Goal: Find specific page/section: Find specific page/section

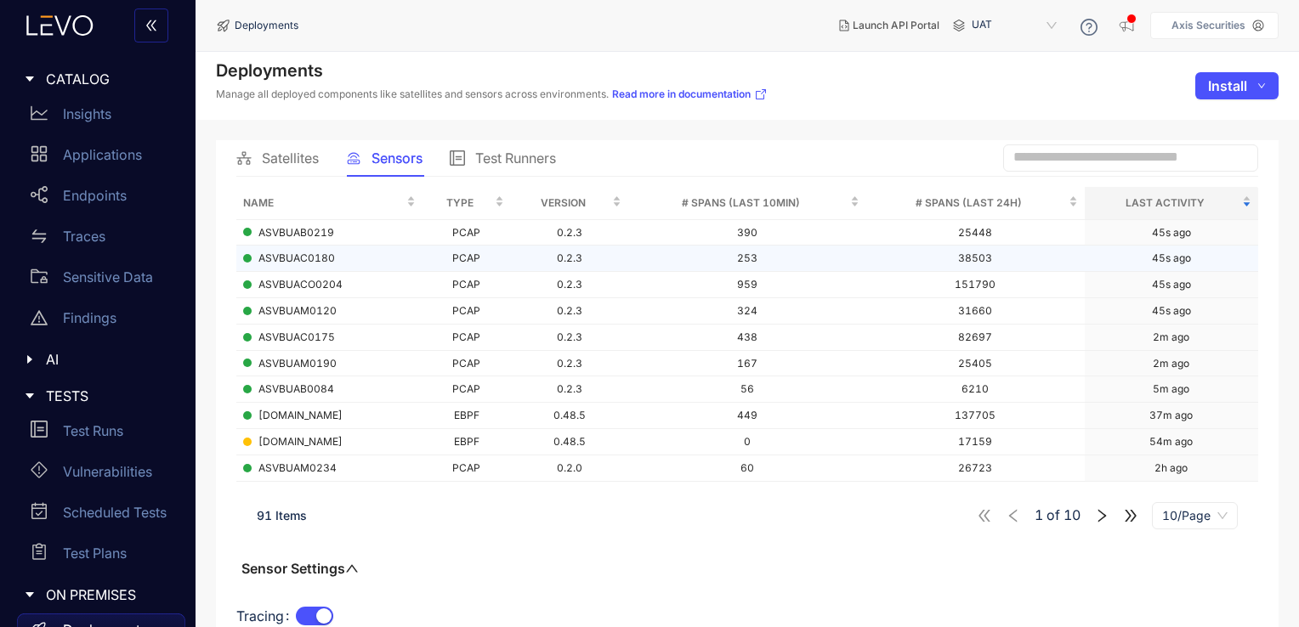
scroll to position [113, 0]
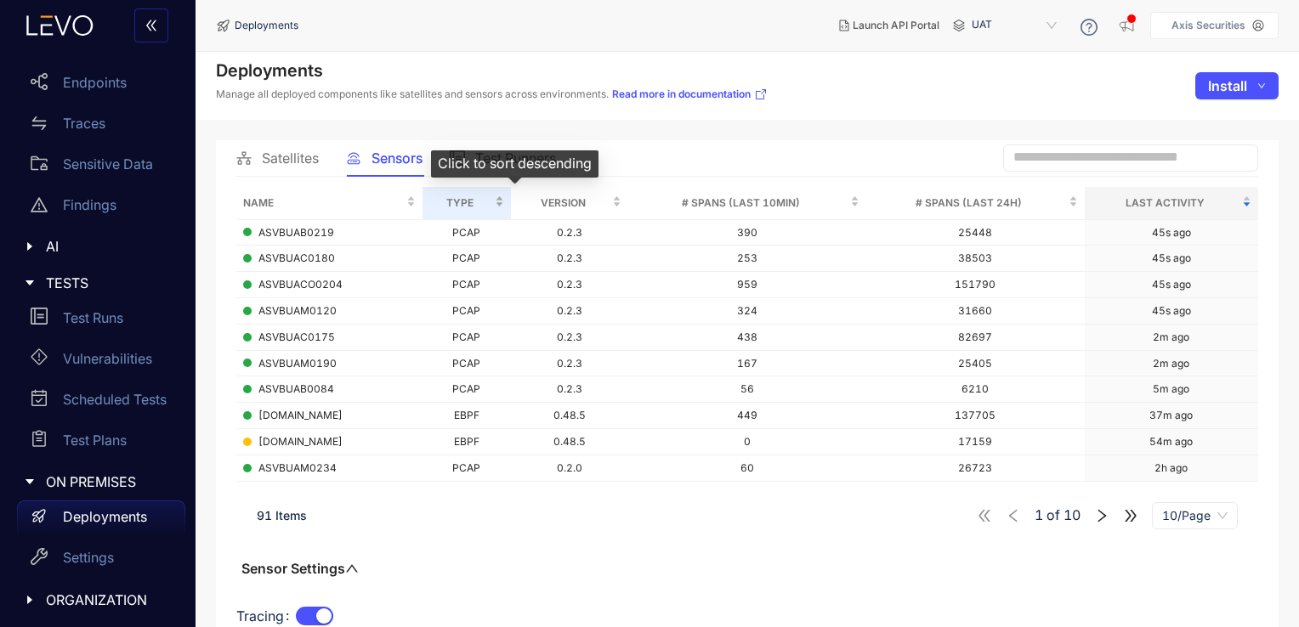
click at [504, 201] on div "Type" at bounding box center [466, 203] width 75 height 19
click at [504, 206] on div "Type" at bounding box center [466, 203] width 75 height 19
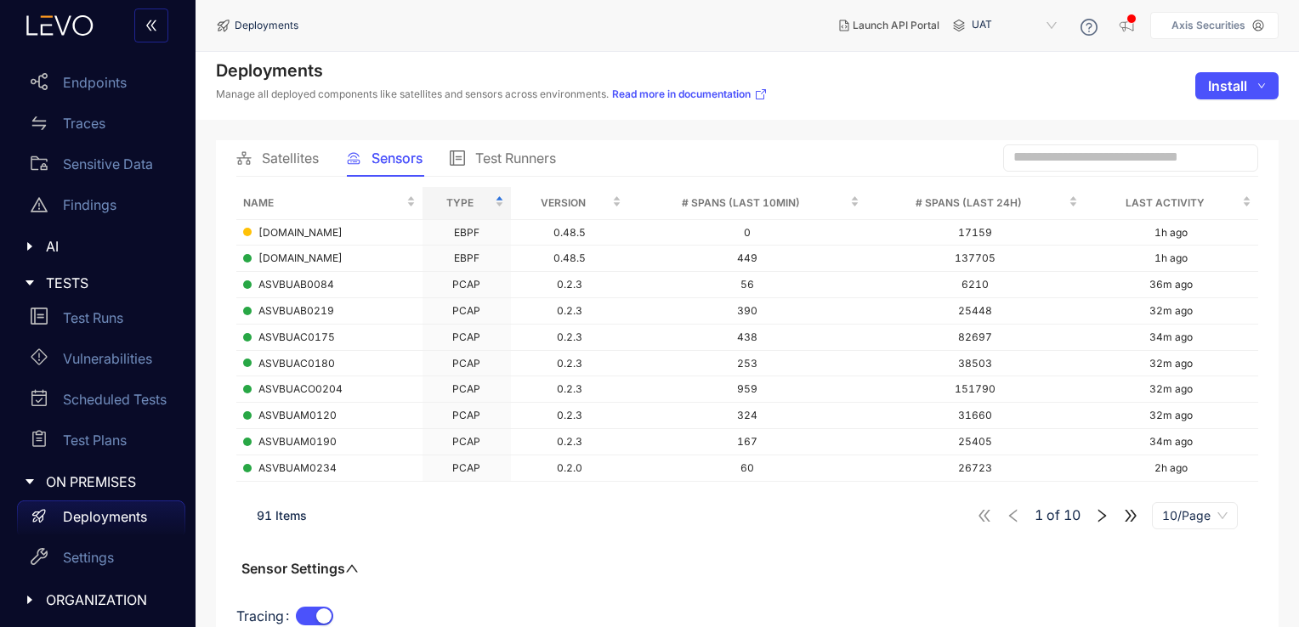
click at [306, 151] on span "Satellites" at bounding box center [290, 157] width 57 height 15
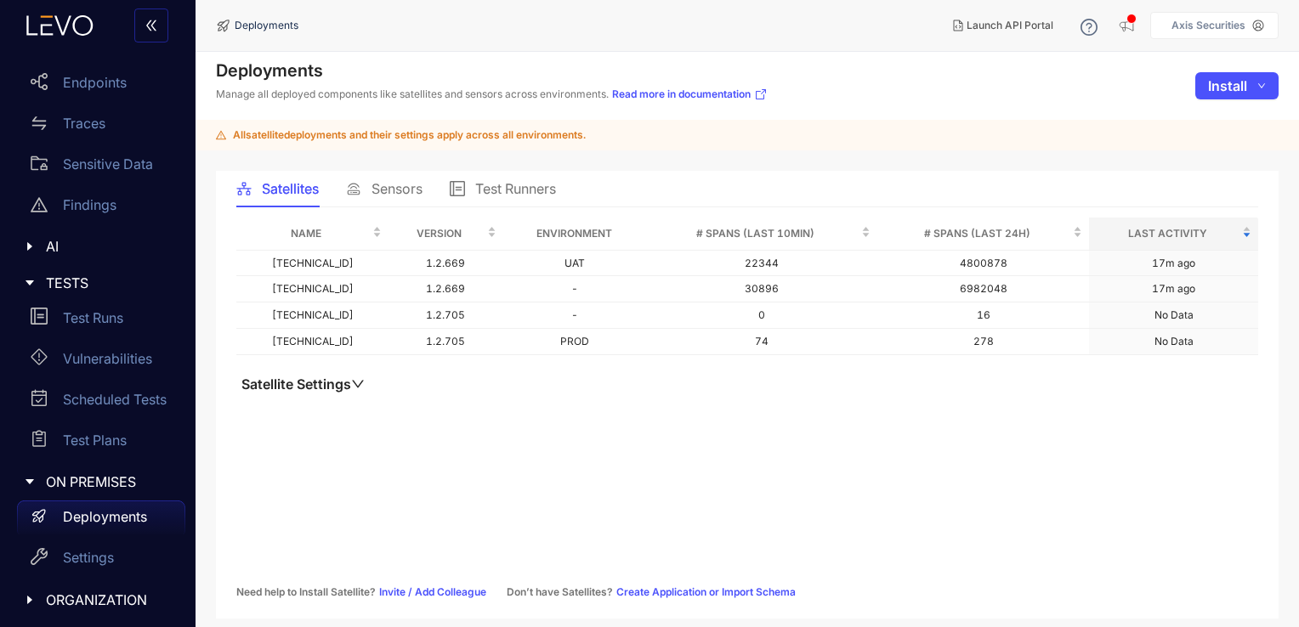
click at [378, 190] on span "Sensors" at bounding box center [396, 188] width 51 height 15
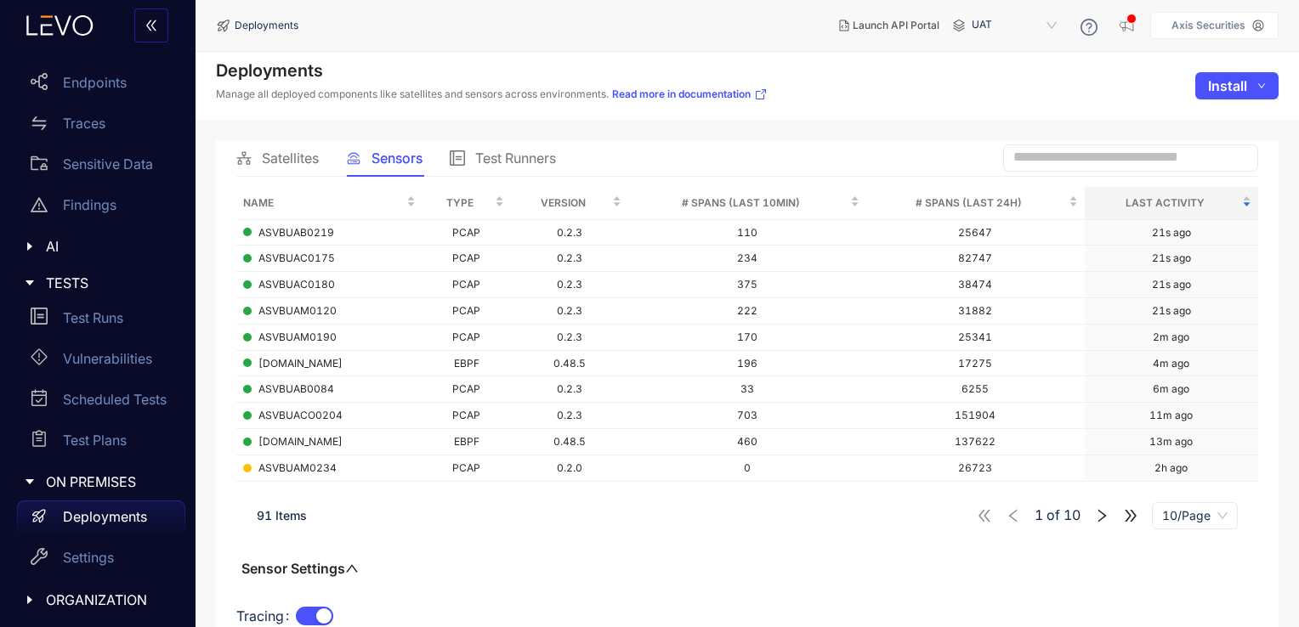
click at [1098, 150] on input "text" at bounding box center [1122, 157] width 219 height 15
type input "*"
click at [306, 160] on span "Satellites" at bounding box center [290, 157] width 57 height 15
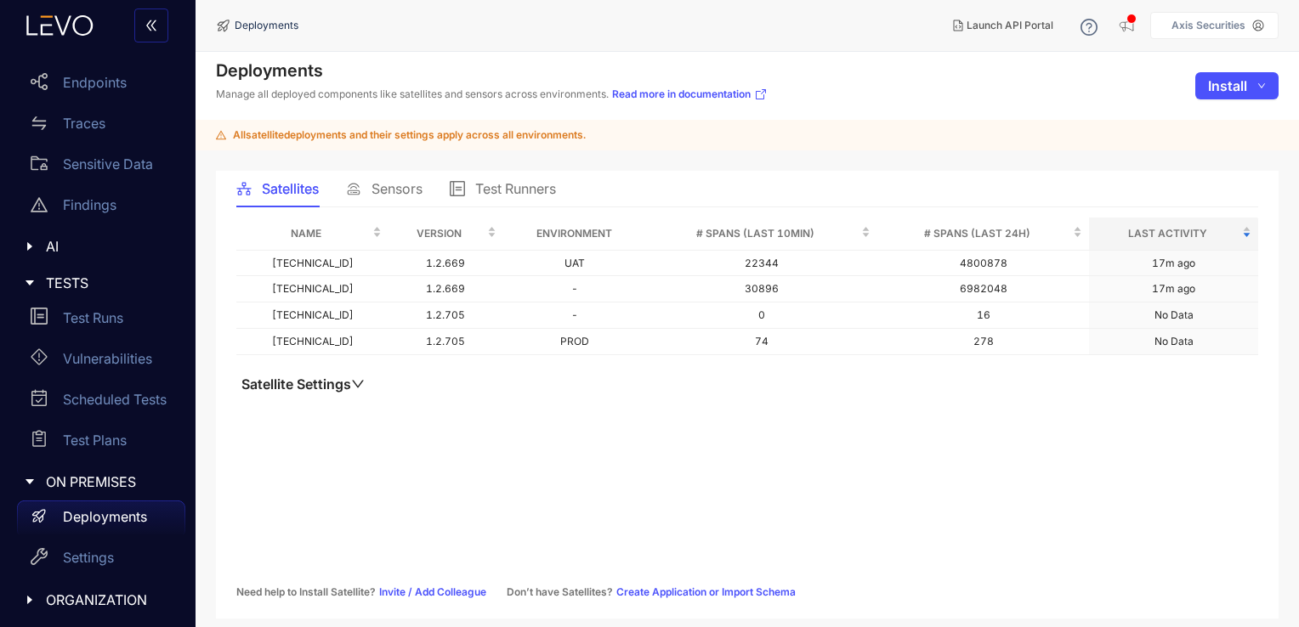
click at [370, 183] on div "Sensors" at bounding box center [384, 188] width 76 height 15
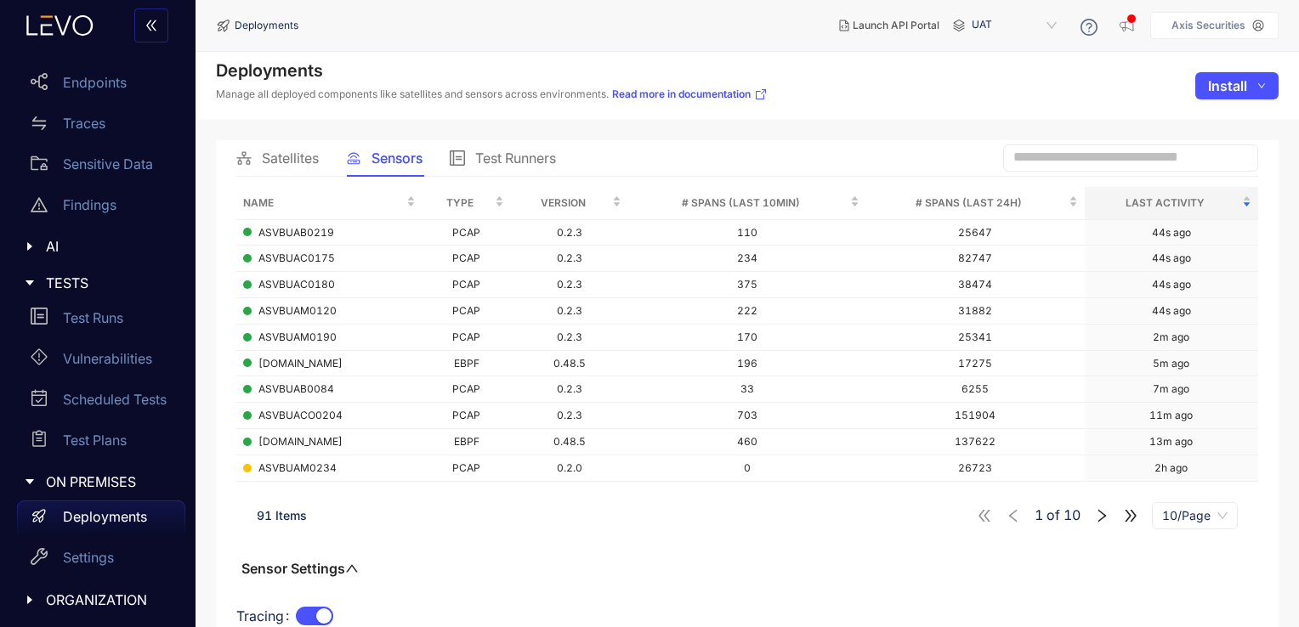
click at [1012, 26] on span "UAT" at bounding box center [1016, 25] width 88 height 27
click at [995, 82] on div "staging" at bounding box center [1022, 75] width 88 height 19
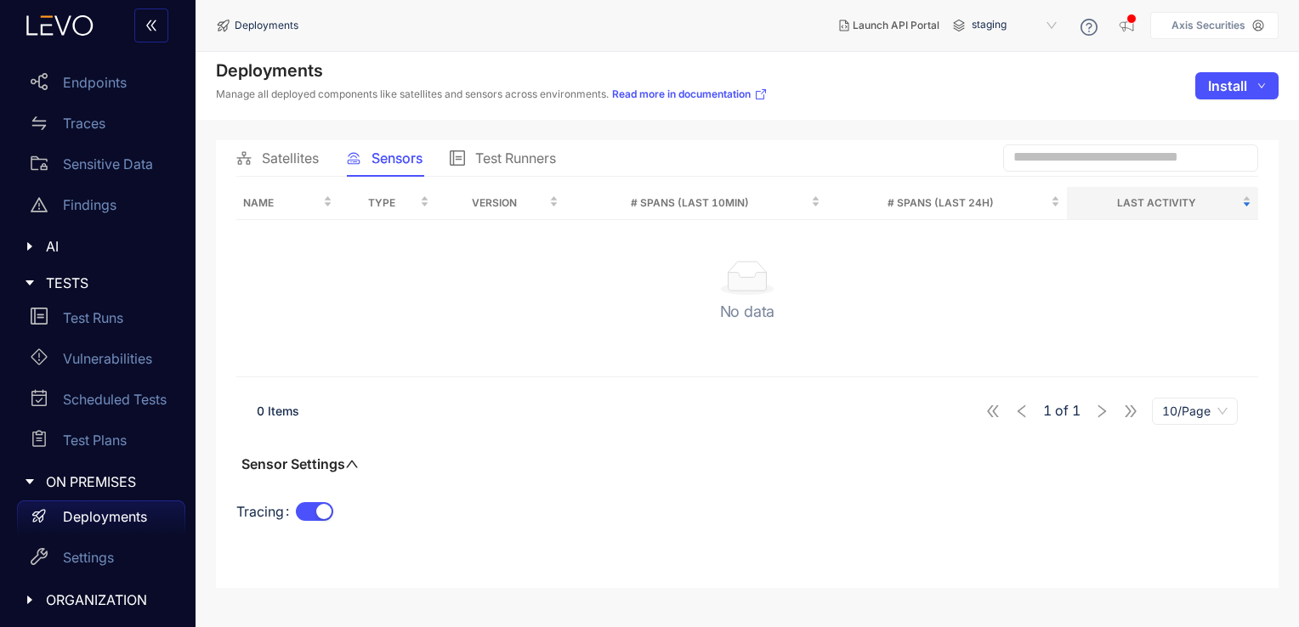
click at [273, 147] on div "Satellites" at bounding box center [277, 158] width 82 height 36
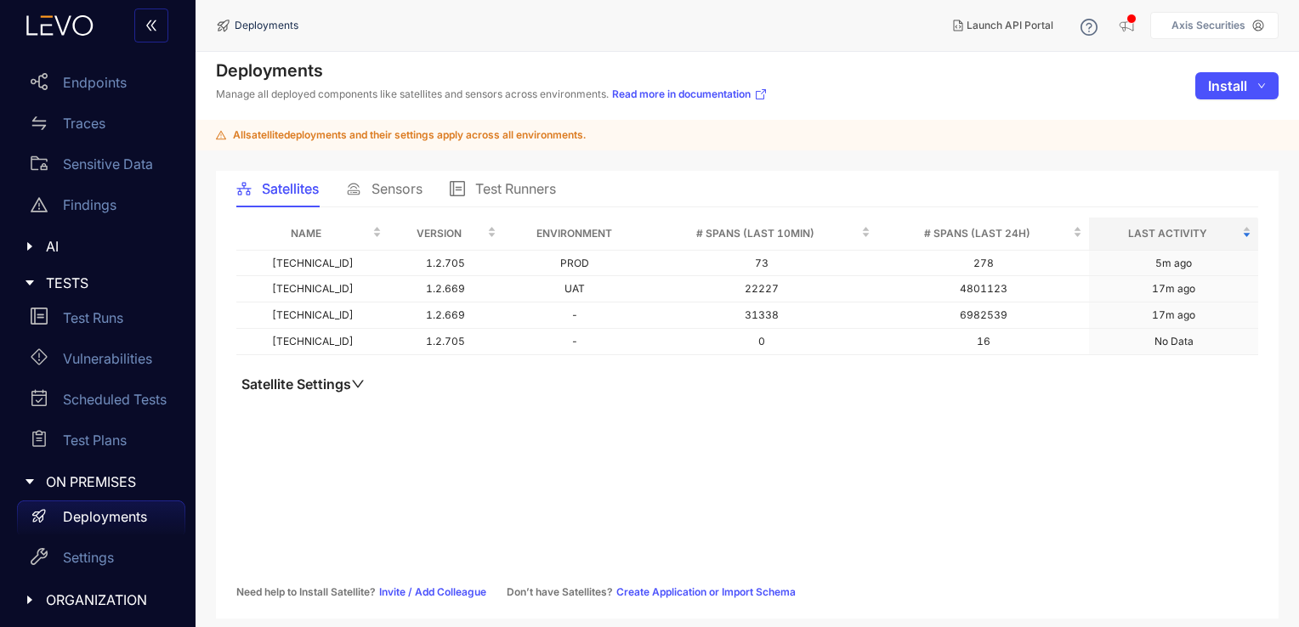
click at [384, 197] on div "Sensors" at bounding box center [384, 189] width 76 height 36
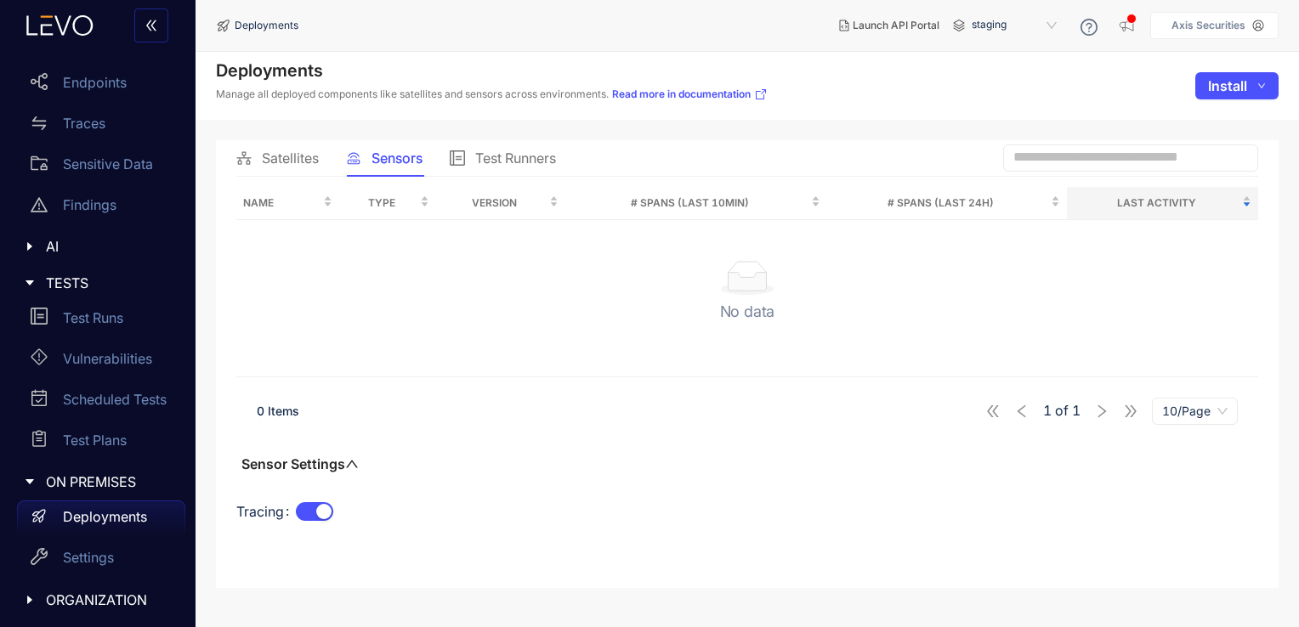
click at [982, 23] on span "staging" at bounding box center [1016, 25] width 88 height 27
click at [993, 90] on div "UAT" at bounding box center [1022, 97] width 88 height 19
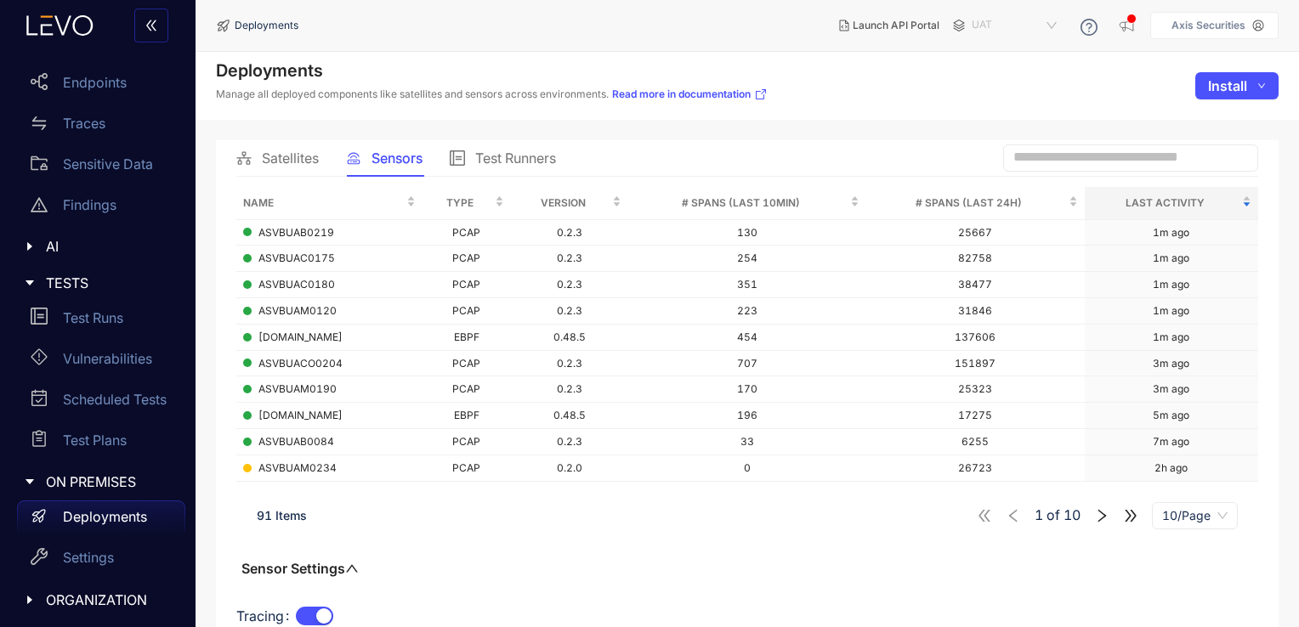
click at [1022, 33] on span "UAT" at bounding box center [1016, 25] width 88 height 27
click at [1003, 81] on div "staging" at bounding box center [1022, 75] width 88 height 19
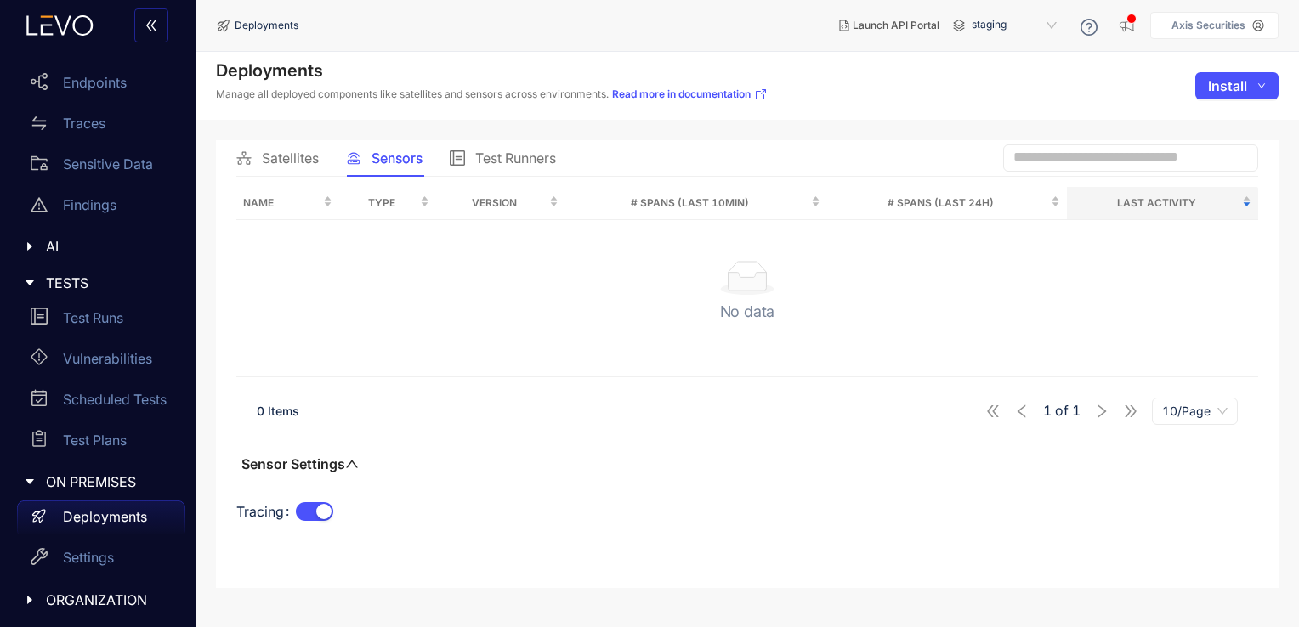
click at [255, 162] on div "Satellites" at bounding box center [277, 157] width 82 height 15
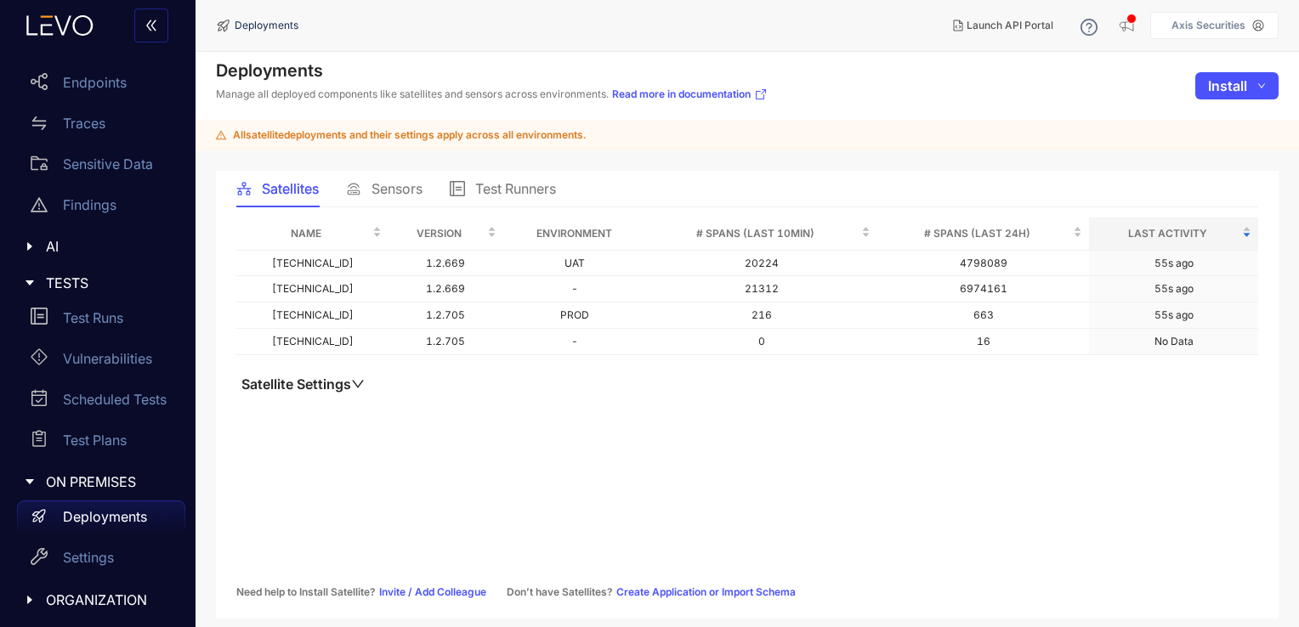
click at [119, 511] on p "Deployments" at bounding box center [105, 516] width 84 height 15
click at [369, 189] on div "Sensors" at bounding box center [384, 188] width 76 height 15
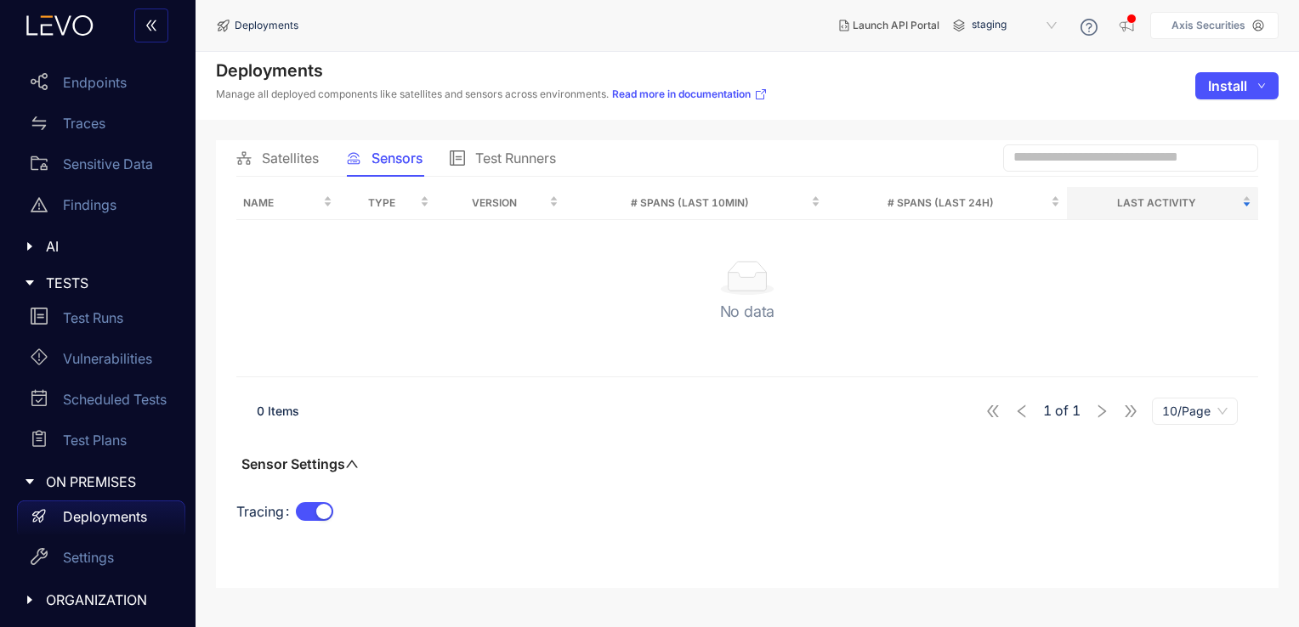
click at [1048, 32] on span "staging" at bounding box center [1016, 25] width 88 height 27
click at [983, 93] on div "UAT" at bounding box center [1022, 97] width 88 height 19
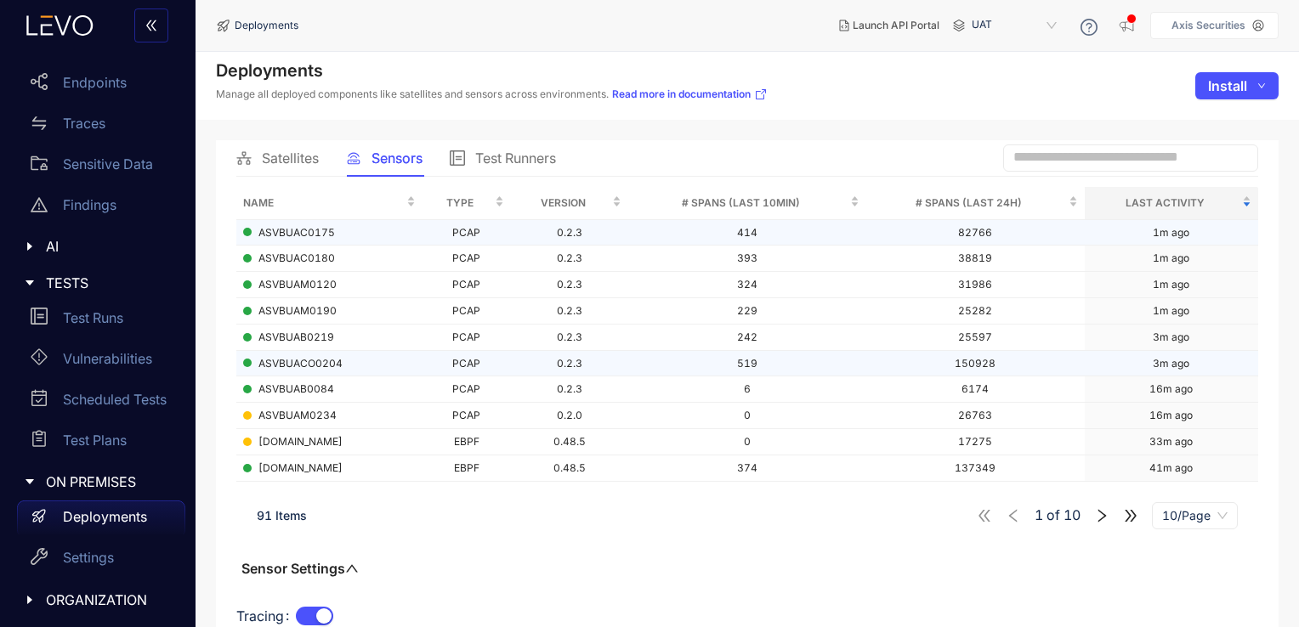
scroll to position [41, 0]
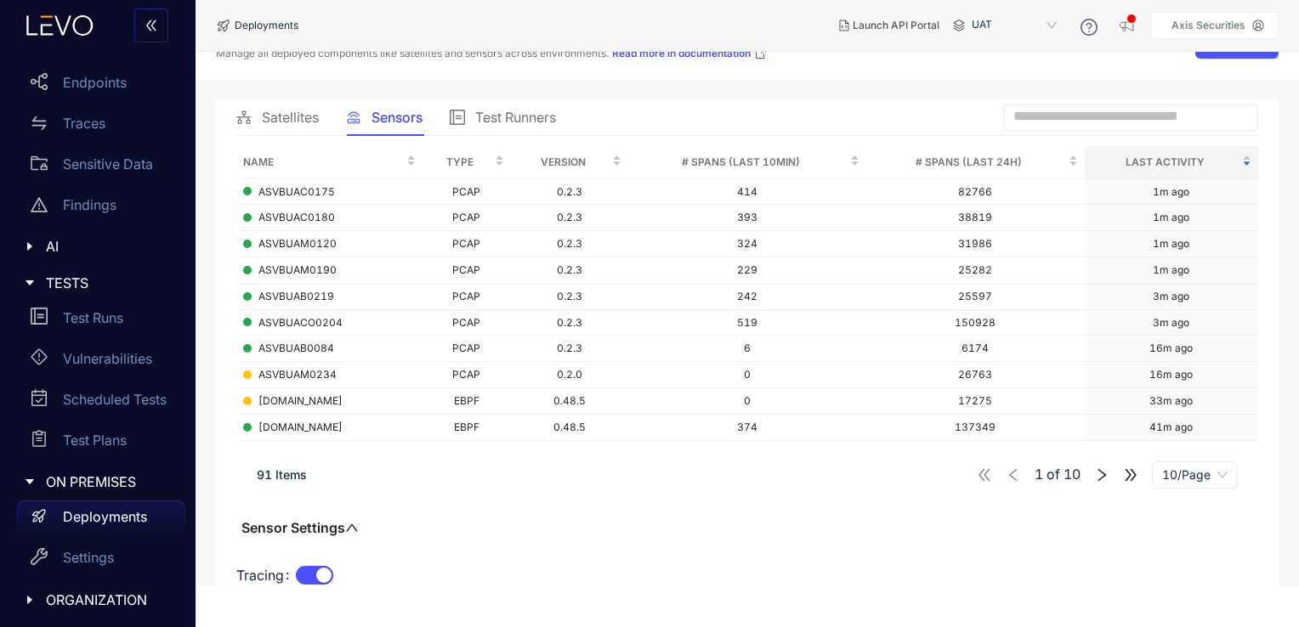
click at [304, 113] on span "Satellites" at bounding box center [290, 117] width 57 height 15
